Goal: Information Seeking & Learning: Learn about a topic

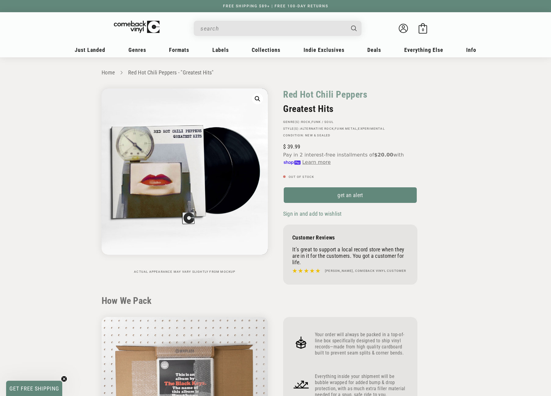
scroll to position [580, 0]
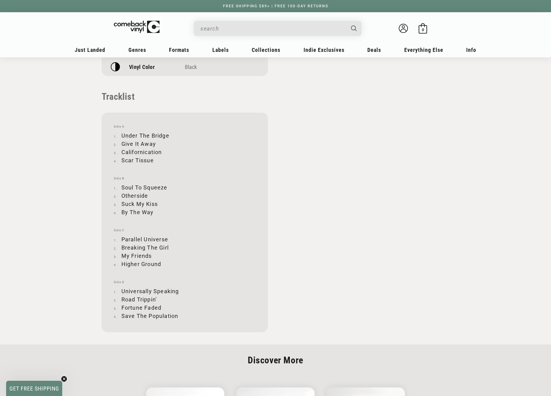
click at [232, 25] on input "When autocomplete results are available use up and down arrows to review and en…" at bounding box center [273, 28] width 145 height 13
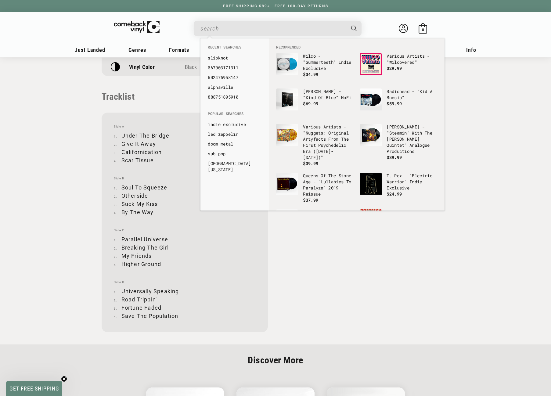
paste input "077771187216"
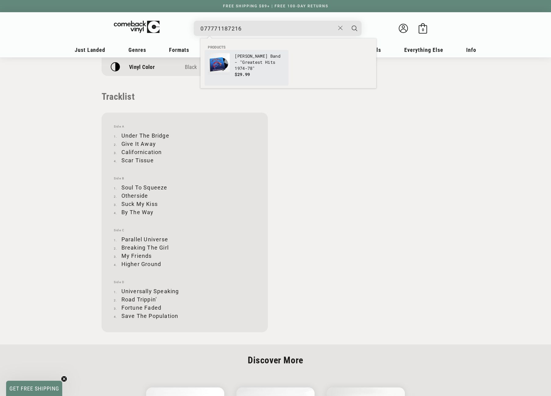
type input "077771187216"
click at [232, 59] on link "[PERSON_NAME] Band - "Greatest Hits 1974-78" $29.99" at bounding box center [247, 67] width 78 height 29
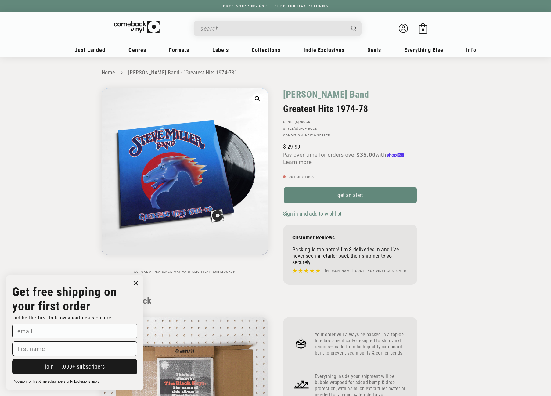
click at [240, 30] on input "When autocomplete results are available use up and down arrows to review and en…" at bounding box center [273, 28] width 145 height 13
paste input "190758011219"
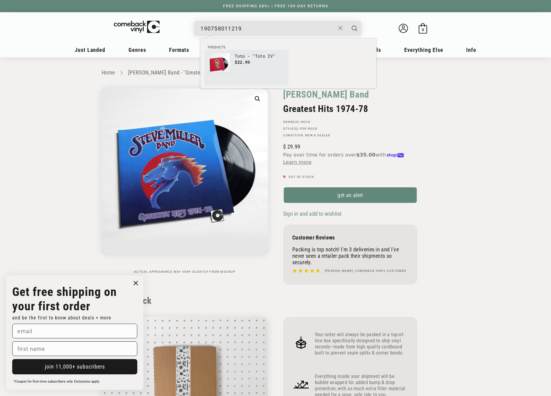
type input "190758011219"
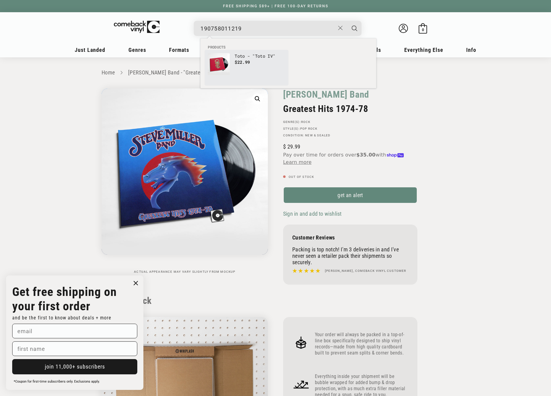
click at [232, 61] on link "Toto - "Toto IV" $22.99" at bounding box center [247, 67] width 78 height 29
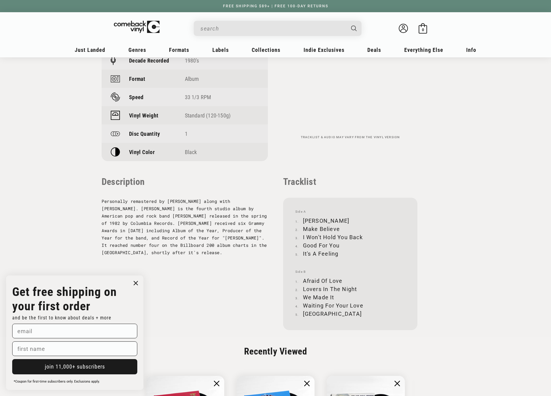
scroll to position [489, 0]
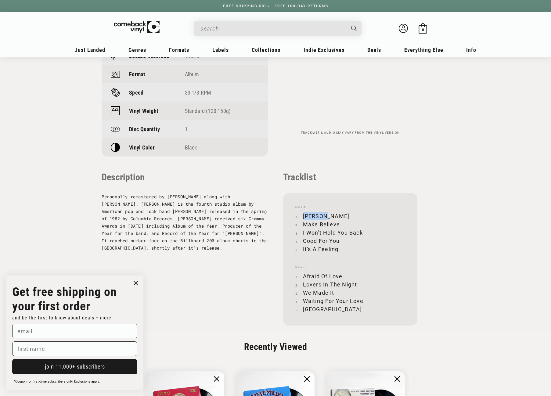
drag, startPoint x: 303, startPoint y: 215, endPoint x: 326, endPoint y: 213, distance: 23.3
click at [326, 213] on li "Rosanna" at bounding box center [351, 216] width 110 height 8
copy li "Rosanna"
drag, startPoint x: 304, startPoint y: 224, endPoint x: 338, endPoint y: 223, distance: 34.2
click at [338, 223] on li "Make Believe" at bounding box center [351, 224] width 110 height 8
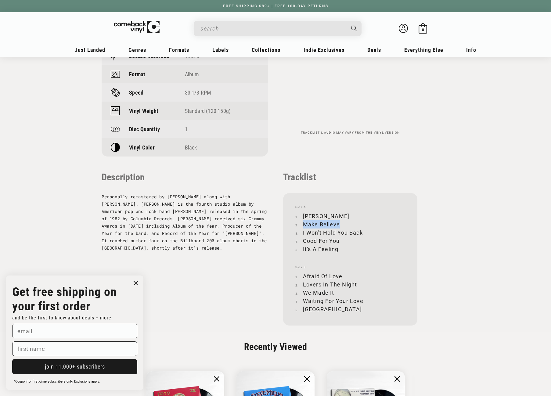
copy li "Make Believe"
drag, startPoint x: 303, startPoint y: 232, endPoint x: 363, endPoint y: 231, distance: 59.6
click at [363, 231] on li "I Won't Hold You Back" at bounding box center [351, 233] width 110 height 8
copy li "I Won't Hold You Back"
drag, startPoint x: 304, startPoint y: 241, endPoint x: 339, endPoint y: 238, distance: 35.6
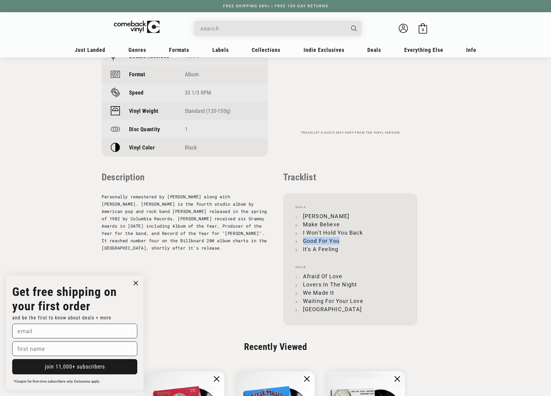
click at [339, 238] on li "Good For You" at bounding box center [351, 241] width 110 height 8
copy li "Good For You"
drag, startPoint x: 303, startPoint y: 250, endPoint x: 337, endPoint y: 249, distance: 34.2
click at [337, 249] on li "It's A Feeling" at bounding box center [351, 249] width 110 height 8
copy li "It's A Feeling"
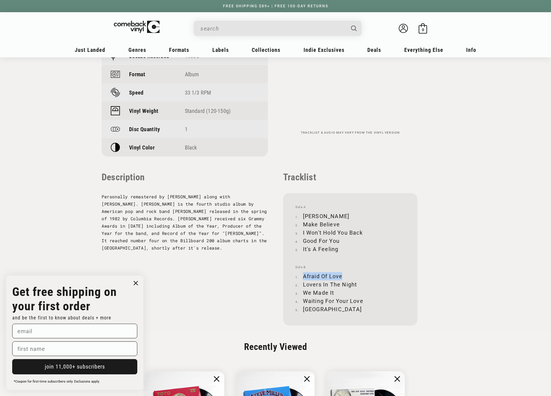
drag, startPoint x: 304, startPoint y: 276, endPoint x: 342, endPoint y: 275, distance: 38.2
click at [342, 275] on li "Afraid Of Love" at bounding box center [351, 276] width 110 height 8
copy li "Afraid Of Love"
drag, startPoint x: 303, startPoint y: 285, endPoint x: 357, endPoint y: 284, distance: 53.4
click at [357, 284] on li "Lovers In The Night" at bounding box center [351, 285] width 110 height 8
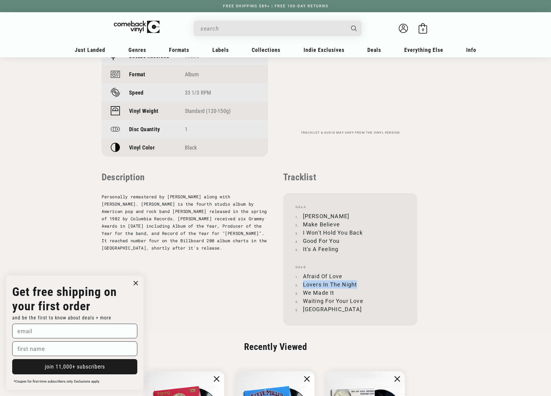
copy li "Lovers In The Night"
drag, startPoint x: 305, startPoint y: 292, endPoint x: 334, endPoint y: 292, distance: 29.0
click at [334, 292] on li "We Made It" at bounding box center [351, 293] width 110 height 8
copy li "We Made It"
drag, startPoint x: 304, startPoint y: 301, endPoint x: 362, endPoint y: 301, distance: 57.7
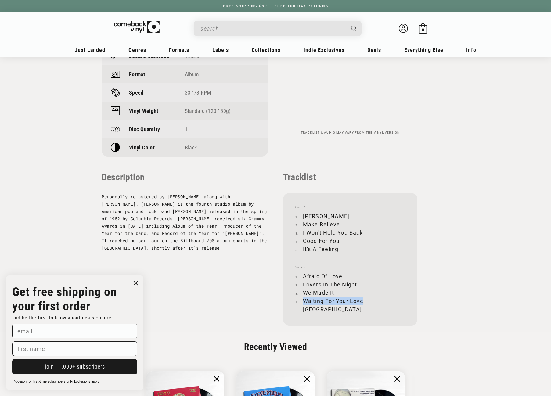
click at [362, 301] on li "Waiting For Your Love" at bounding box center [351, 301] width 110 height 8
copy li "Waiting For Your Love"
drag, startPoint x: 304, startPoint y: 310, endPoint x: 319, endPoint y: 309, distance: 15.6
click at [319, 309] on li "Africa" at bounding box center [351, 309] width 110 height 8
copy li "Africa"
